Goal: Task Accomplishment & Management: Complete application form

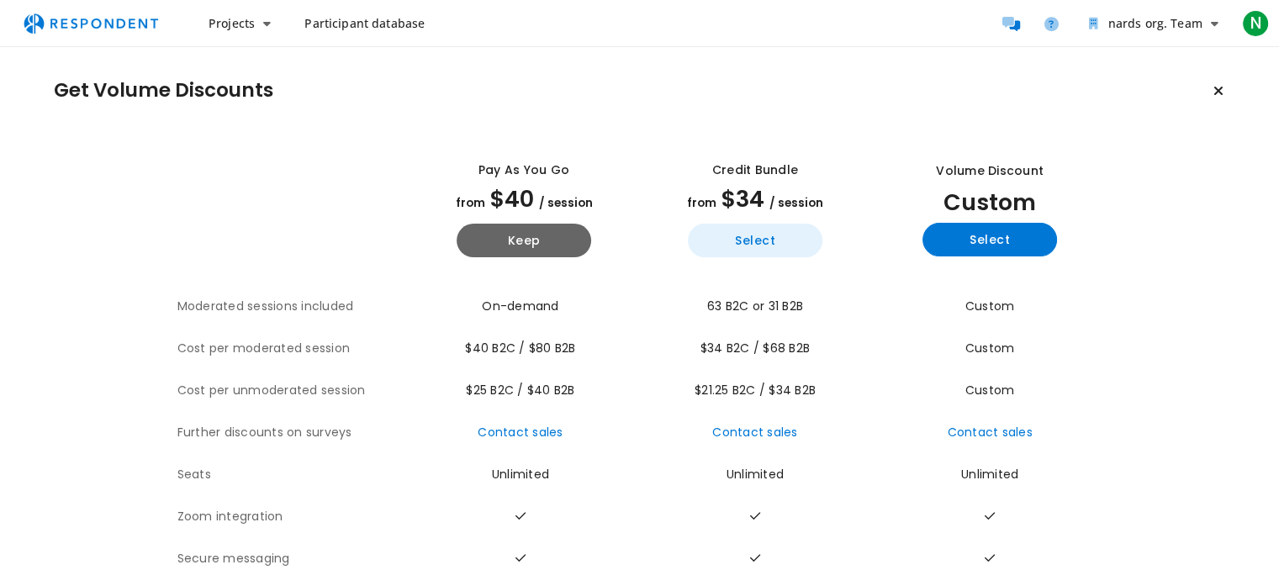
click at [793, 236] on button "Select" at bounding box center [755, 241] width 134 height 34
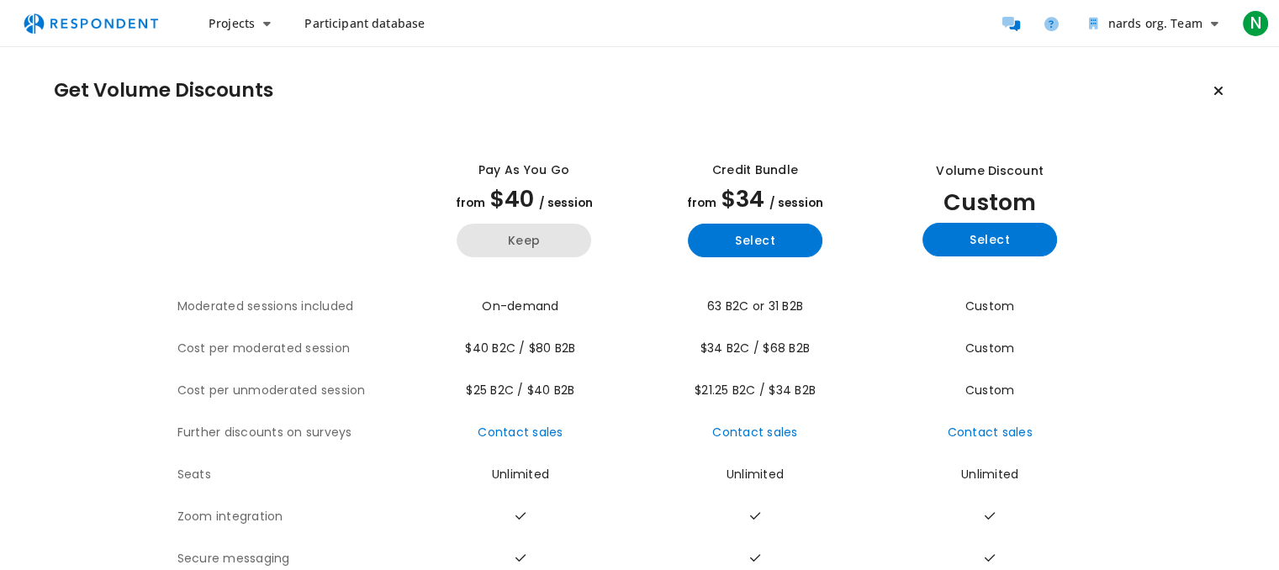
click at [519, 226] on button "Keep" at bounding box center [523, 241] width 134 height 34
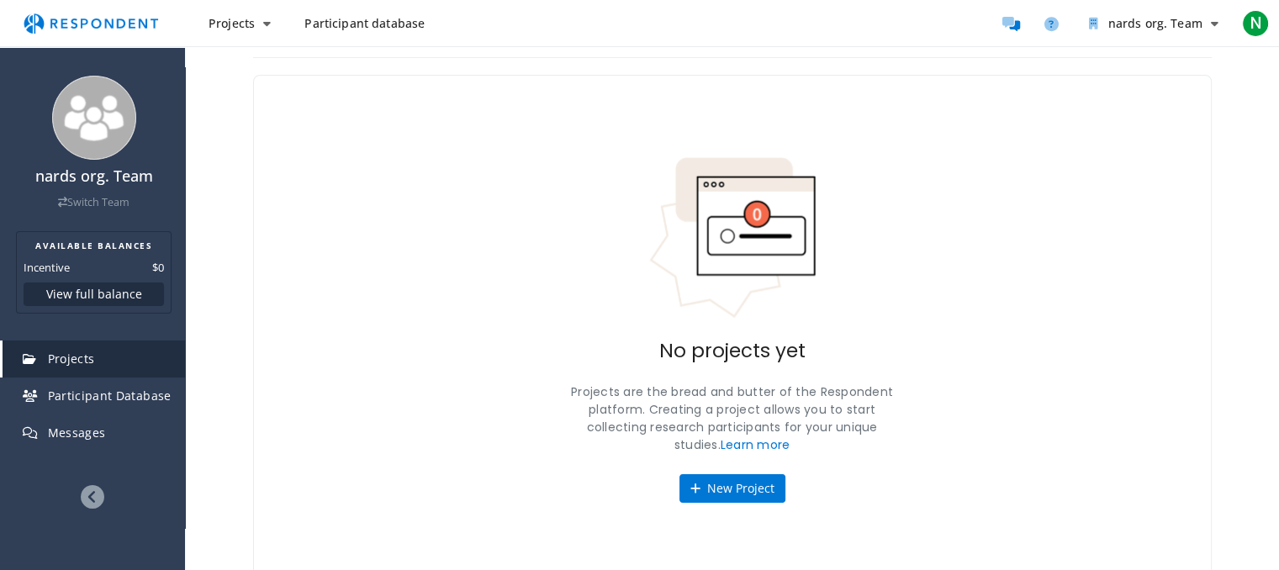
scroll to position [35, 0]
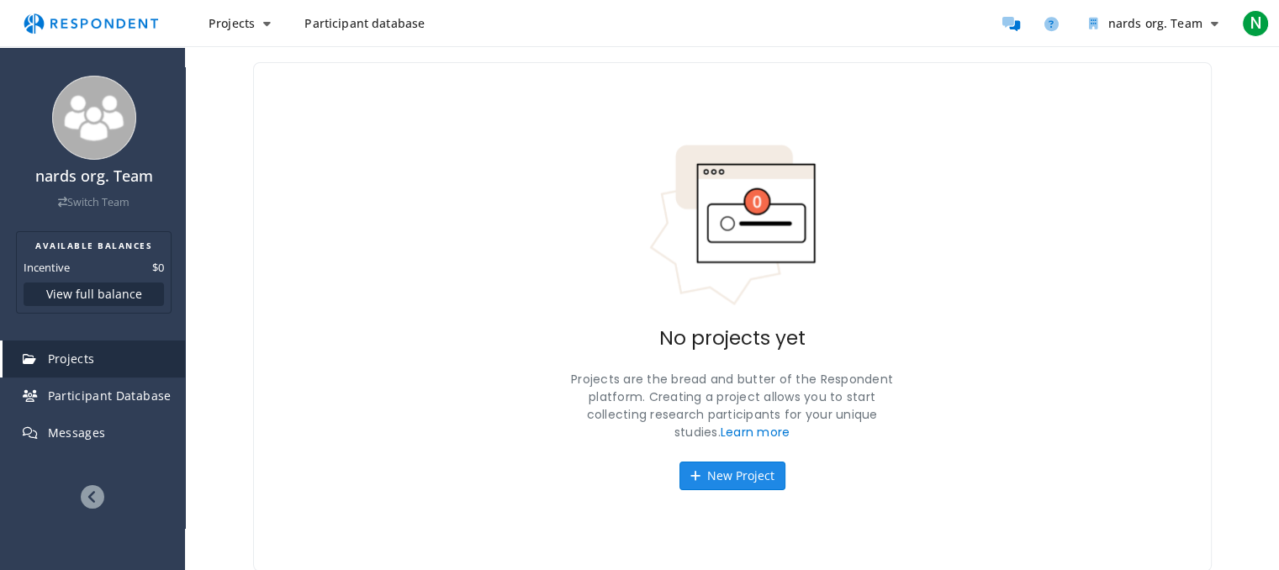
click at [740, 471] on button "New Project" at bounding box center [732, 475] width 106 height 29
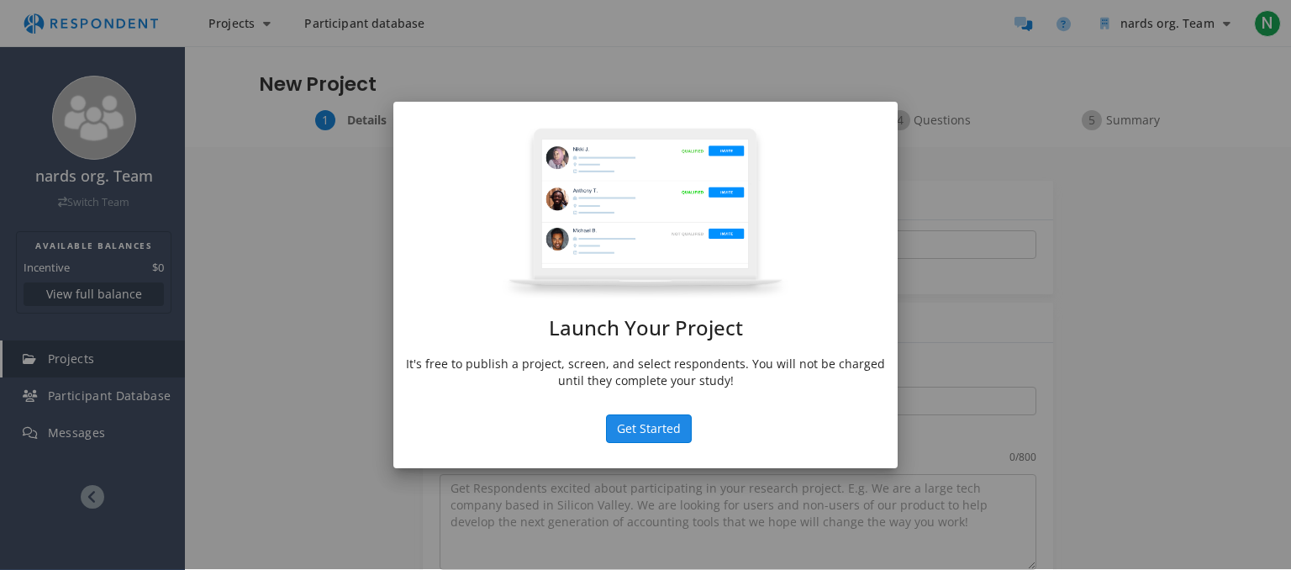
click at [632, 421] on button "Get Started" at bounding box center [649, 428] width 86 height 29
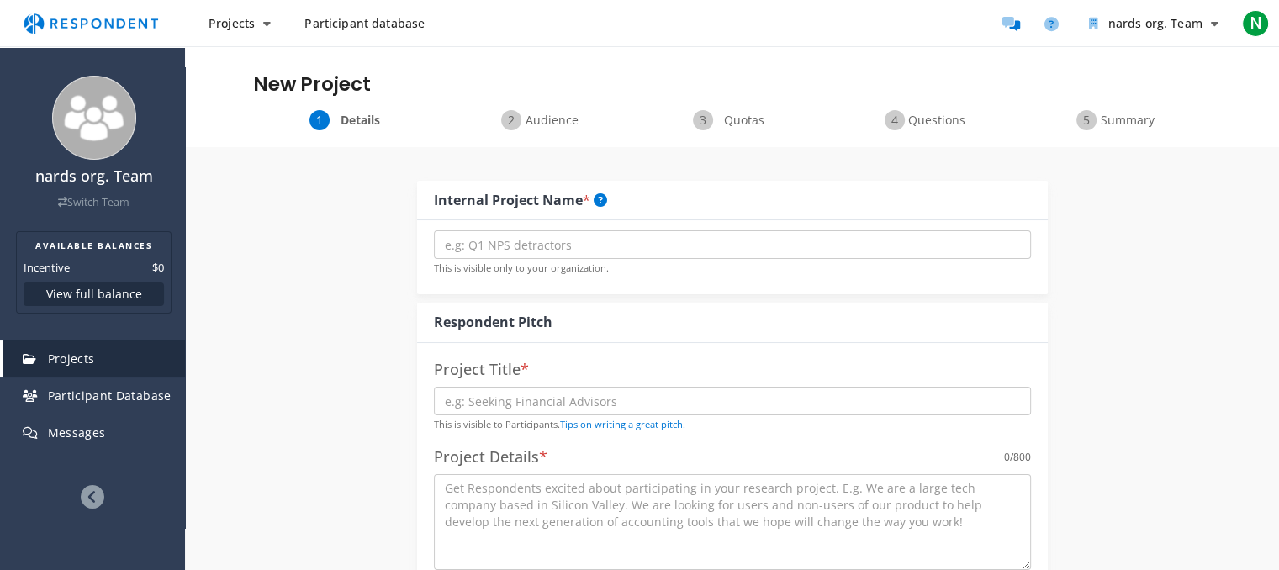
click at [515, 121] on div "Audience" at bounding box center [541, 120] width 192 height 20
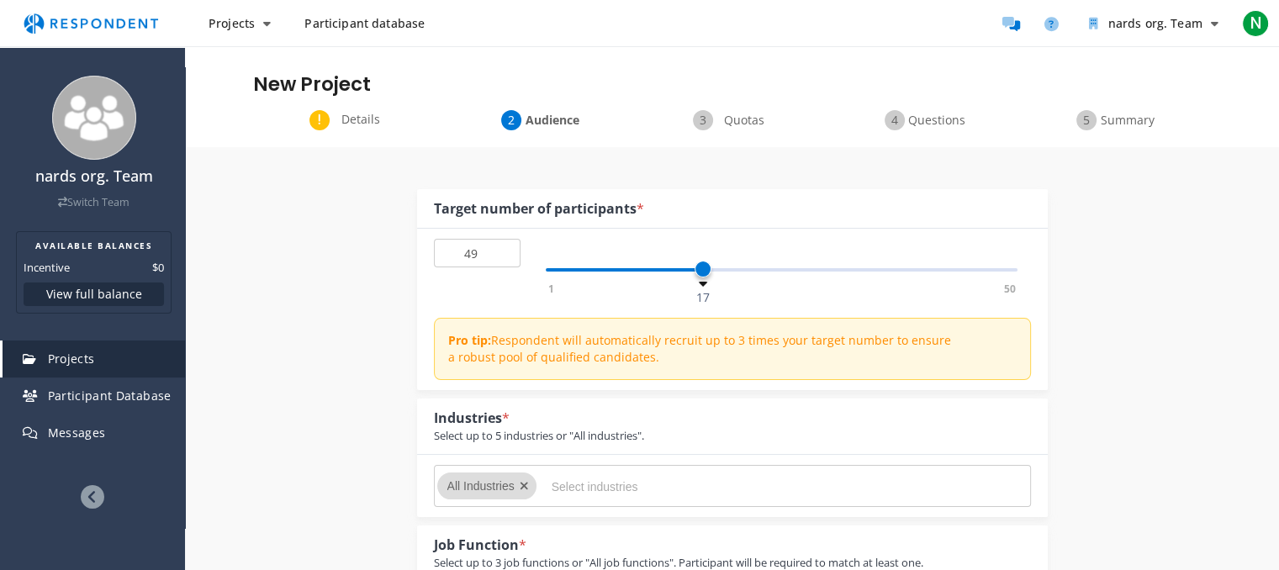
type input "50"
drag, startPoint x: 640, startPoint y: 278, endPoint x: 1190, endPoint y: 257, distance: 551.0
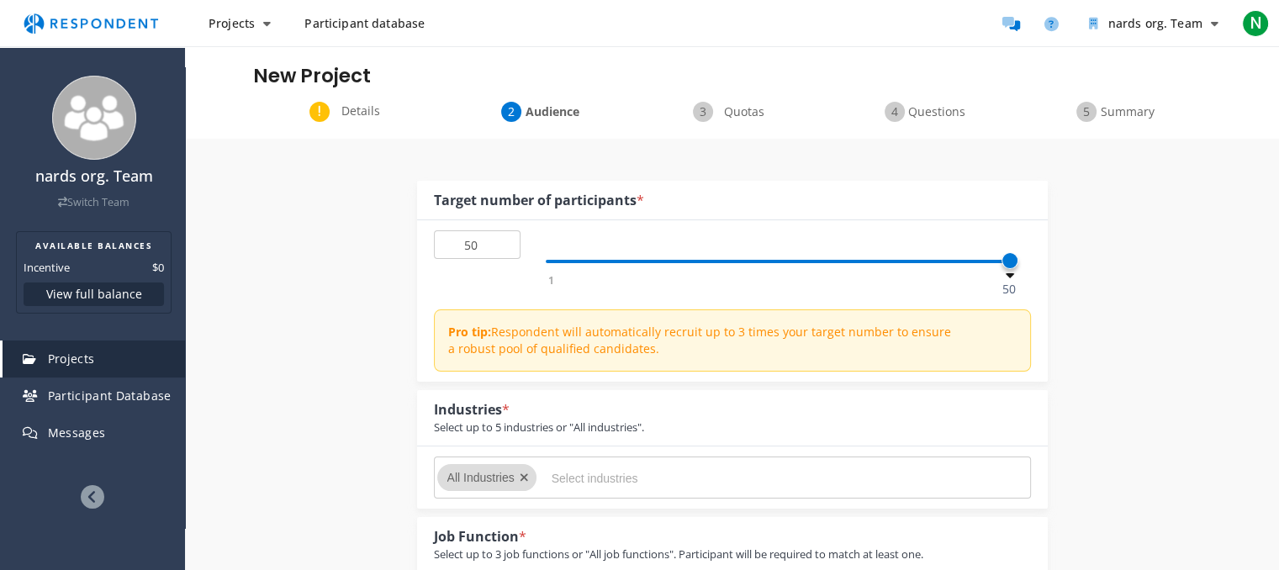
scroll to position [252, 0]
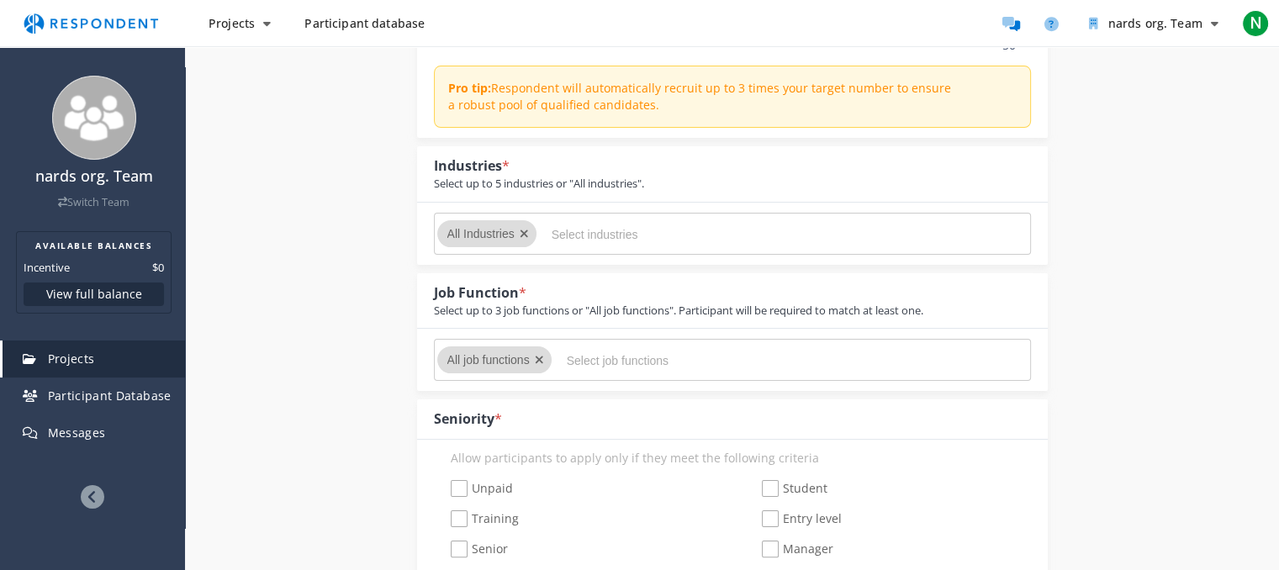
click at [518, 354] on span "All job functions" at bounding box center [488, 359] width 82 height 13
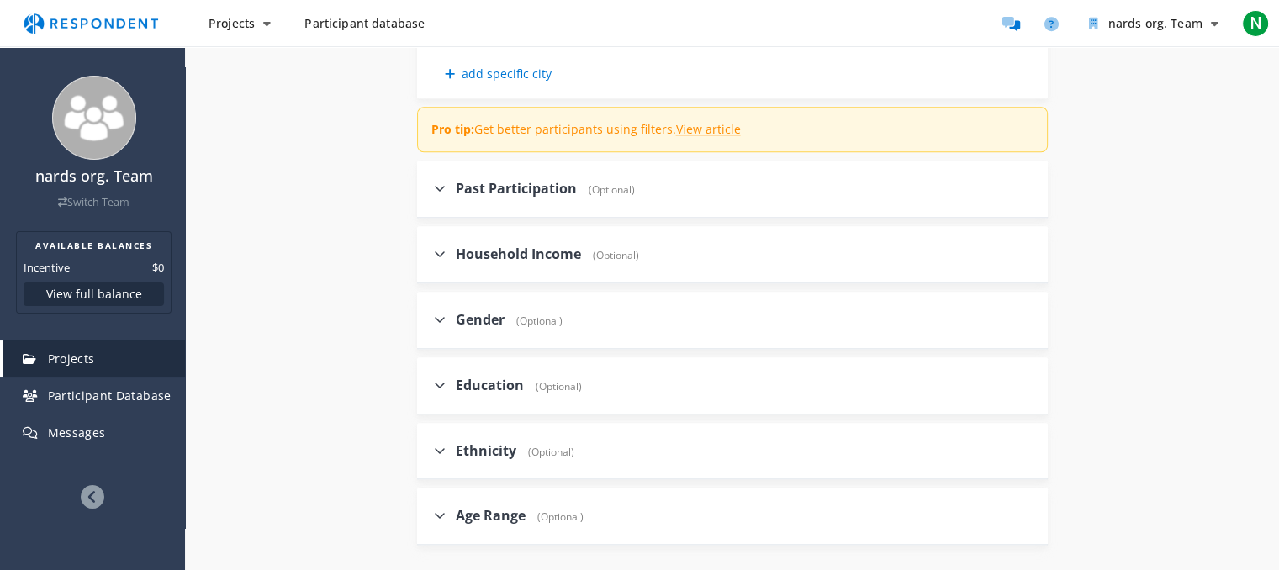
scroll to position [1805, 0]
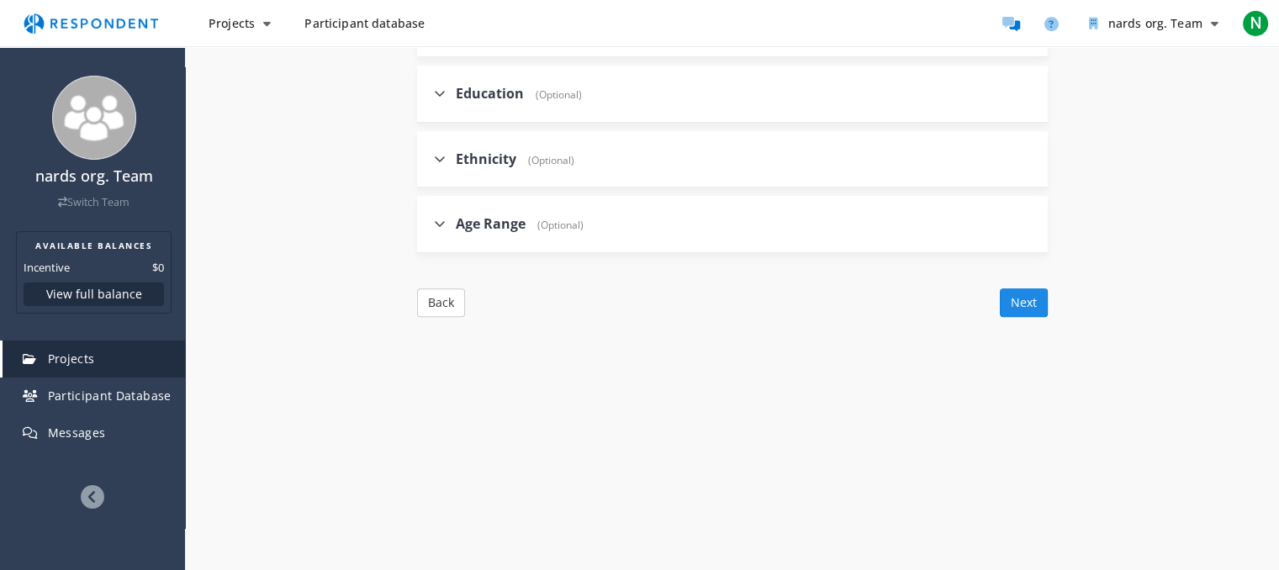
click at [1012, 298] on button "Next" at bounding box center [1023, 302] width 48 height 29
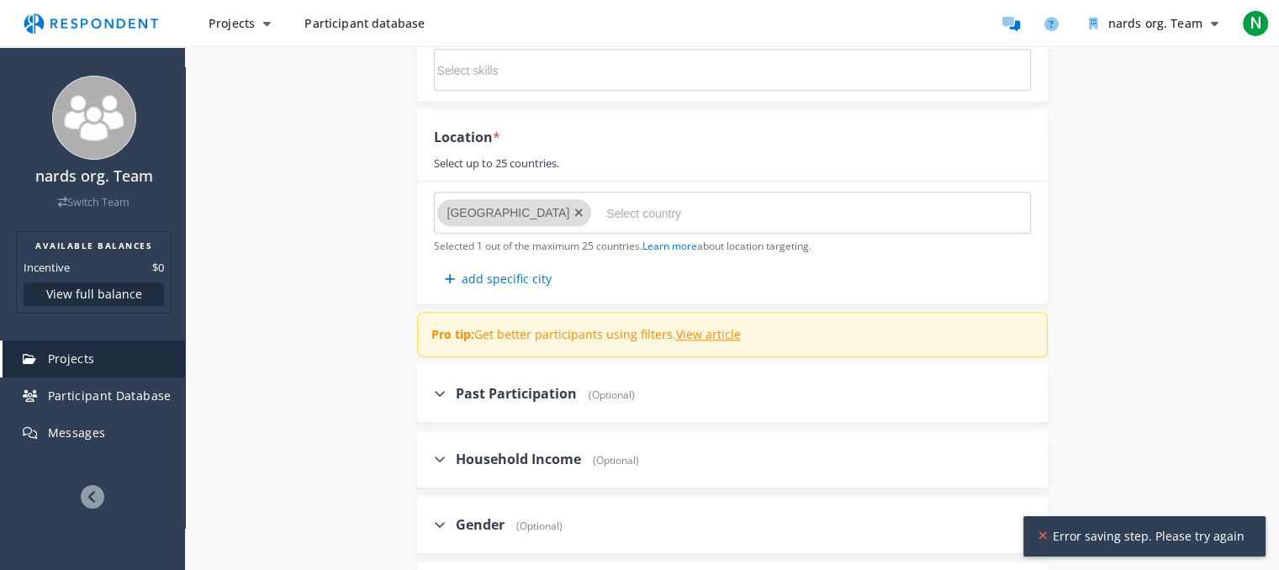
scroll to position [1300, 0]
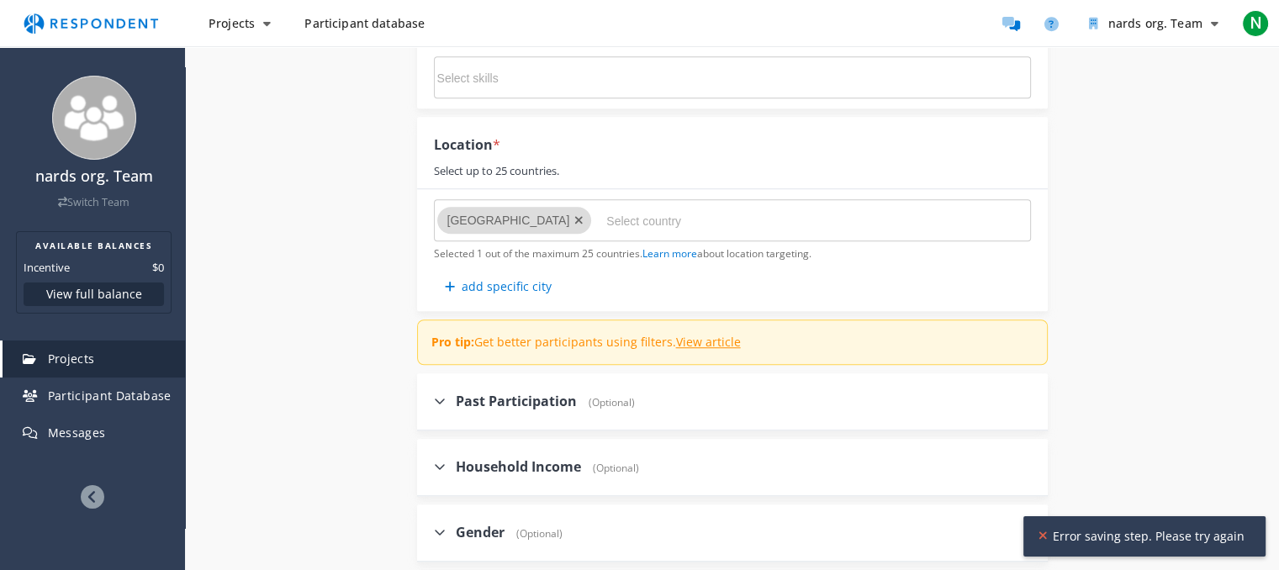
click at [904, 340] on span "Pro tip: Get better participants using filters. View article" at bounding box center [732, 342] width 622 height 37
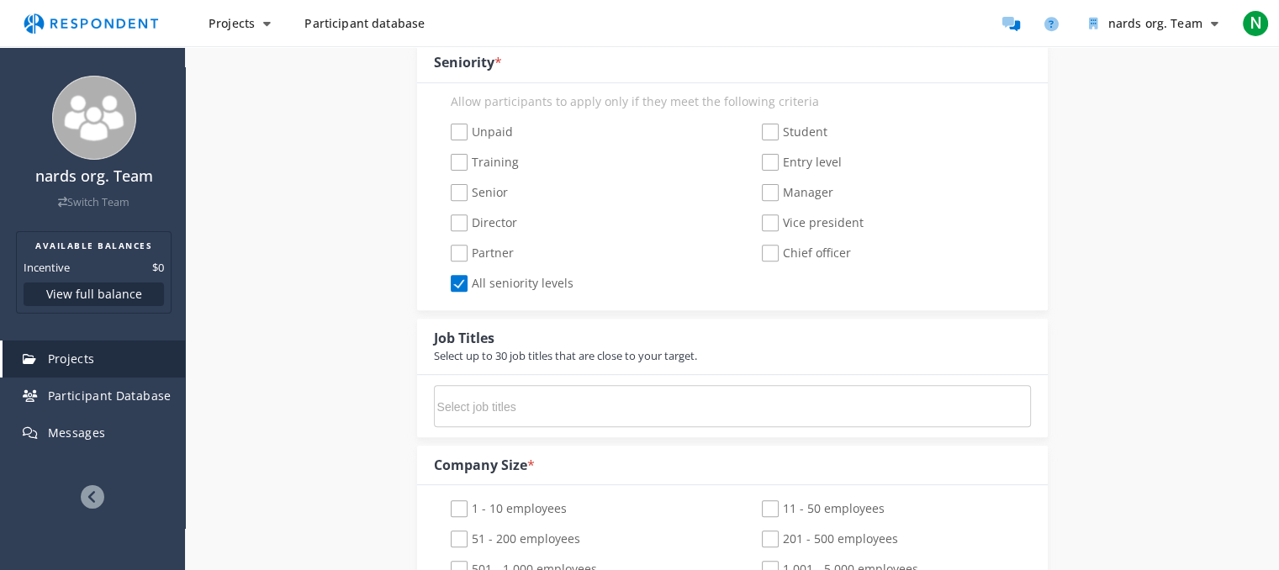
scroll to position [1009, 0]
